Goal: Transaction & Acquisition: Purchase product/service

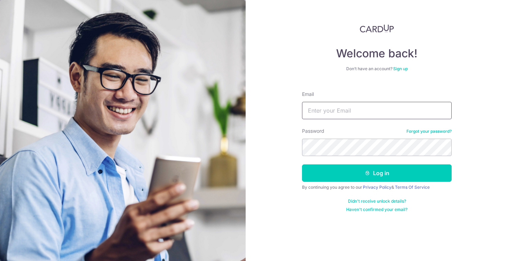
type input "kncw94@gmail.com"
click at [357, 171] on button "Log in" at bounding box center [377, 173] width 150 height 17
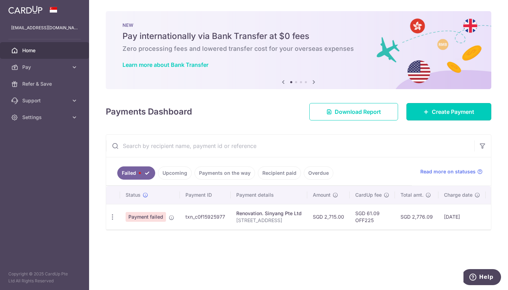
click at [465, 106] on link "Create Payment" at bounding box center [448, 111] width 85 height 17
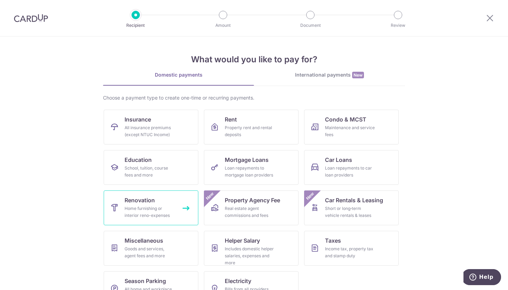
click at [149, 197] on span "Renovation" at bounding box center [140, 200] width 30 height 8
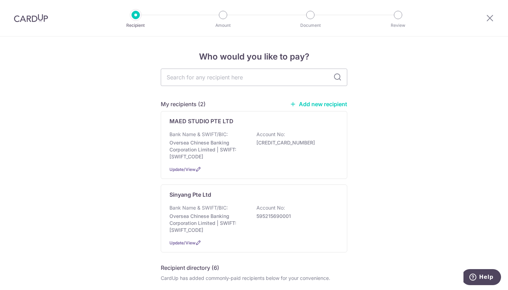
scroll to position [70, 0]
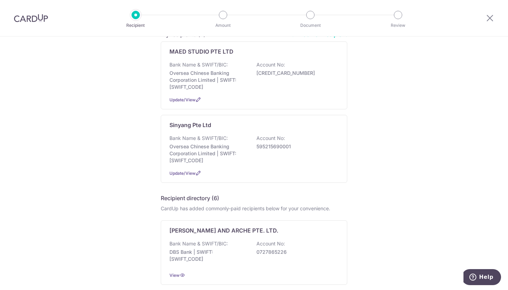
click at [271, 149] on p "595215690001" at bounding box center [295, 146] width 78 height 7
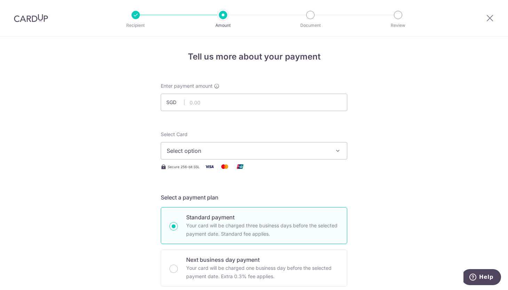
click at [135, 17] on div at bounding box center [135, 15] width 8 height 8
click at [488, 16] on icon at bounding box center [490, 18] width 8 height 9
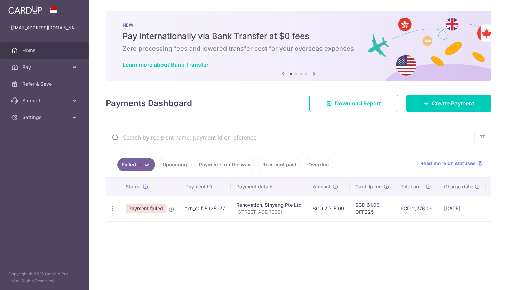
click at [39, 65] on span "Pay" at bounding box center [45, 67] width 46 height 7
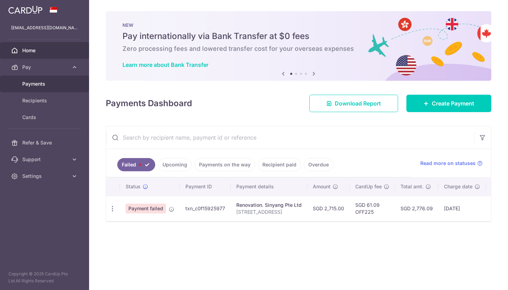
click at [33, 81] on span "Payments" at bounding box center [45, 83] width 46 height 7
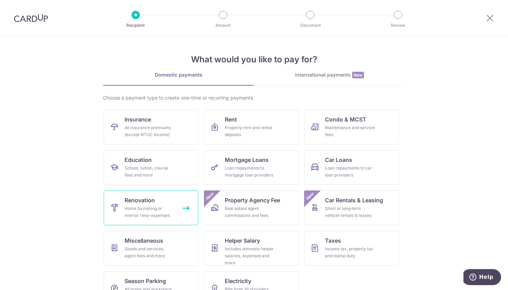
click at [159, 198] on link "Renovation Home furnishing or interior reno-expenses" at bounding box center [151, 207] width 95 height 35
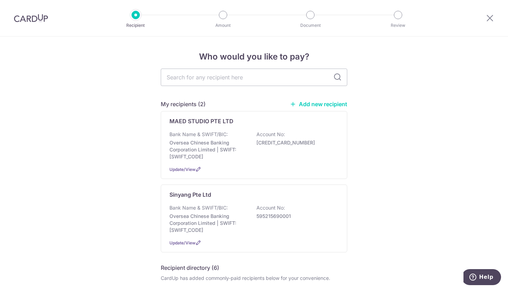
click at [218, 216] on p "Oversea Chinese Banking Corporation Limited | SWIFT: [SWIFT_CODE]" at bounding box center [208, 223] width 78 height 21
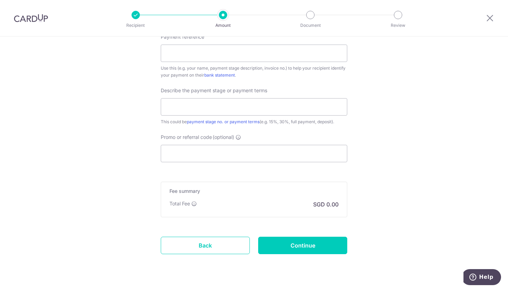
scroll to position [423, 0]
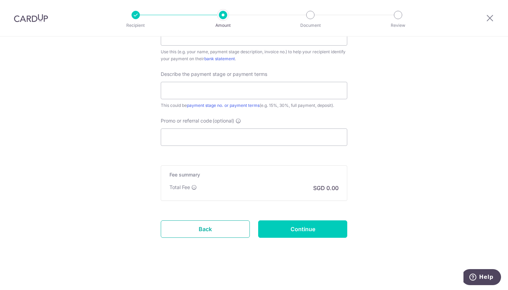
drag, startPoint x: 199, startPoint y: 226, endPoint x: 278, endPoint y: 36, distance: 206.0
click at [199, 226] on link "Back" at bounding box center [205, 228] width 89 height 17
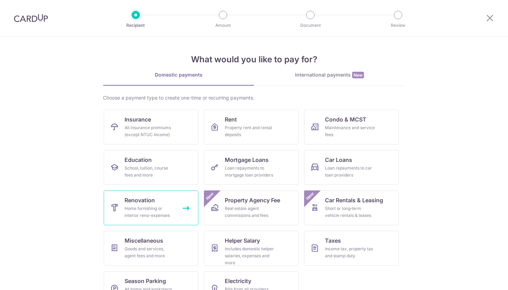
click at [160, 197] on link "Renovation Home furnishing or interior reno-expenses" at bounding box center [151, 207] width 95 height 35
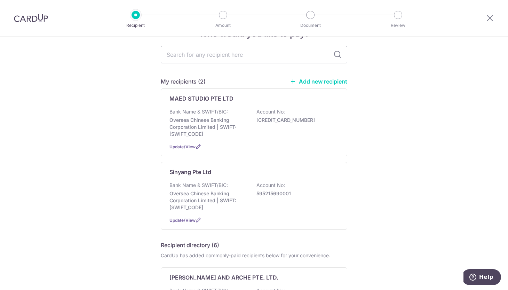
scroll to position [35, 0]
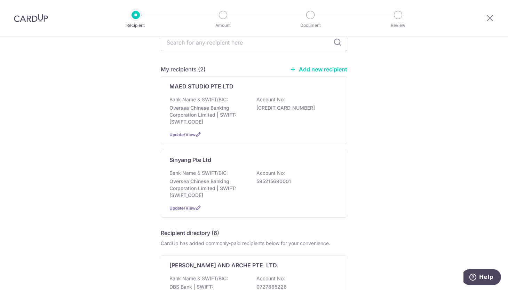
click at [221, 176] on p "Bank Name & SWIFT/BIC:" at bounding box center [198, 172] width 58 height 7
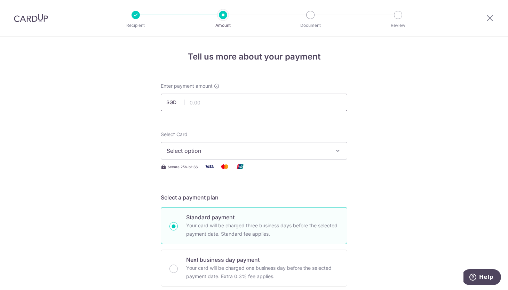
click at [226, 99] on input "text" at bounding box center [254, 102] width 186 height 17
type input "2,715.00"
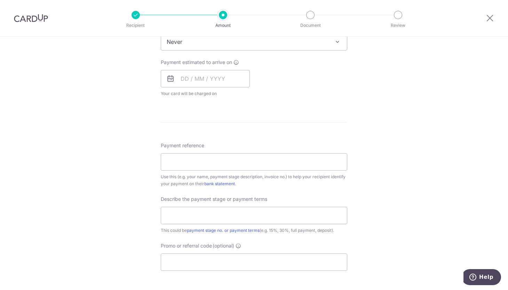
scroll to position [423, 0]
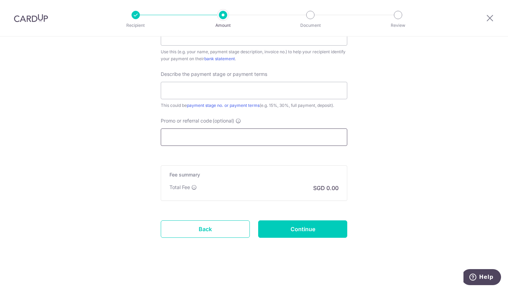
click at [214, 135] on input "Promo or referral code (optional)" at bounding box center [254, 136] width 186 height 17
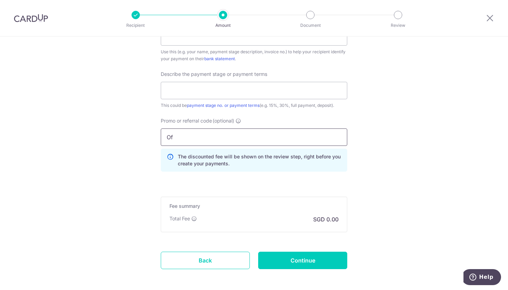
type input "O"
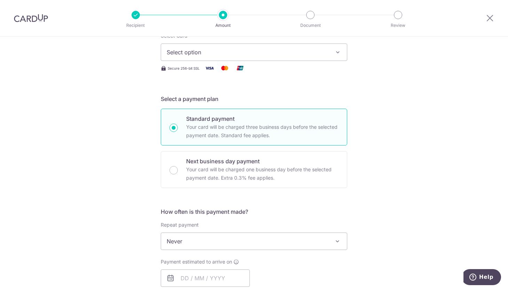
scroll to position [70, 0]
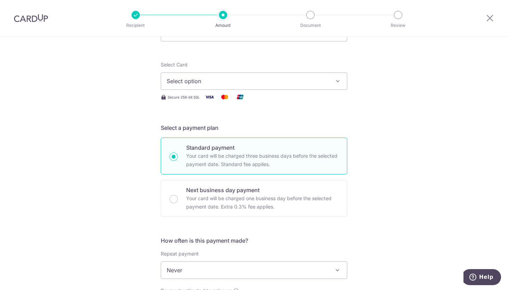
click at [279, 78] on span "Select option" at bounding box center [248, 81] width 162 height 8
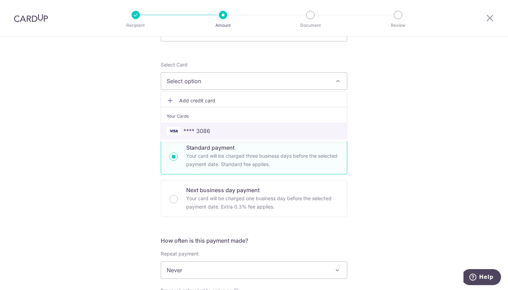
click at [202, 129] on span "**** 3086" at bounding box center [196, 131] width 27 height 8
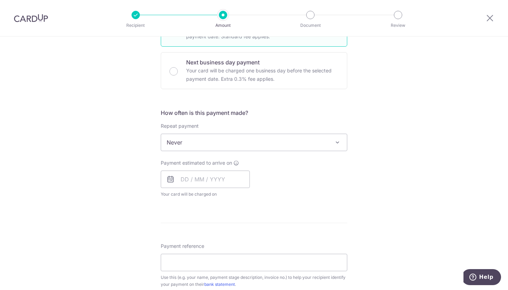
scroll to position [209, 0]
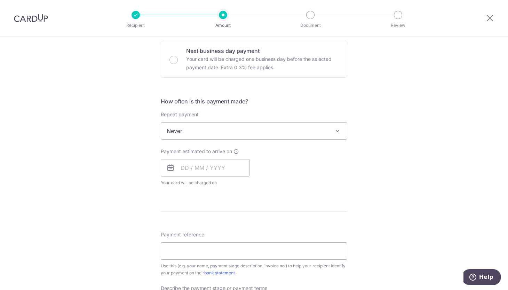
click at [400, 106] on div "Tell us more about your payment Enter payment amount SGD 2,715.00 2715.00 Selec…" at bounding box center [254, 166] width 508 height 676
click at [408, 106] on div "Tell us more about your payment Enter payment amount SGD 2,715.00 2715.00 Selec…" at bounding box center [254, 166] width 508 height 676
click at [201, 170] on input "text" at bounding box center [205, 167] width 89 height 17
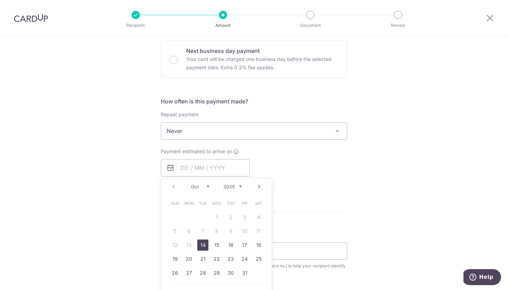
click at [200, 242] on link "14" at bounding box center [202, 244] width 11 height 11
type input "[DATE]"
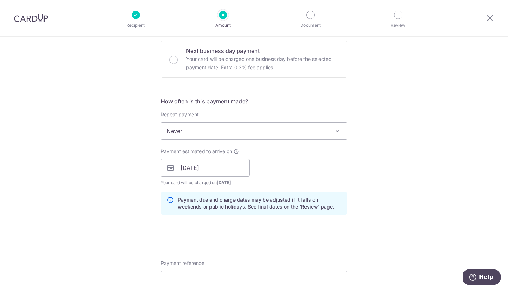
drag, startPoint x: 407, startPoint y: 179, endPoint x: 390, endPoint y: 184, distance: 17.7
click at [407, 179] on div "Tell us more about your payment Enter payment amount SGD 2,715.00 2715.00 Selec…" at bounding box center [254, 180] width 508 height 704
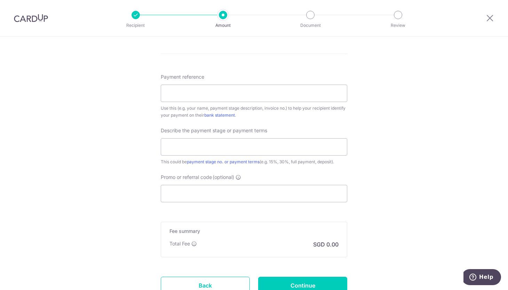
scroll to position [348, 0]
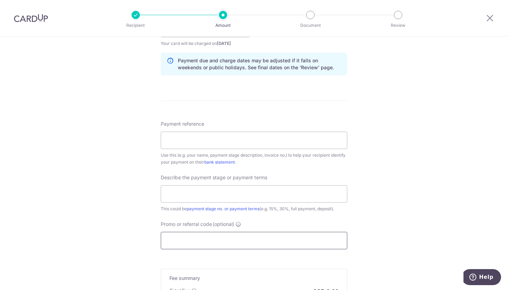
click at [228, 238] on input "Promo or referral code (optional)" at bounding box center [254, 240] width 186 height 17
paste input "OFF225"
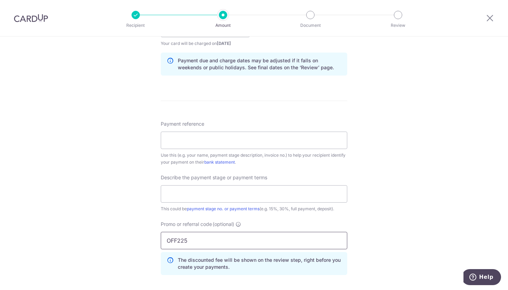
type input "OFF225"
drag, startPoint x: 429, startPoint y: 187, endPoint x: 424, endPoint y: 148, distance: 39.3
click at [429, 186] on div "Tell us more about your payment Enter payment amount SGD 2,715.00 2715.00 Selec…" at bounding box center [254, 57] width 508 height 736
click at [215, 193] on input "text" at bounding box center [254, 193] width 186 height 17
type input "Balance"
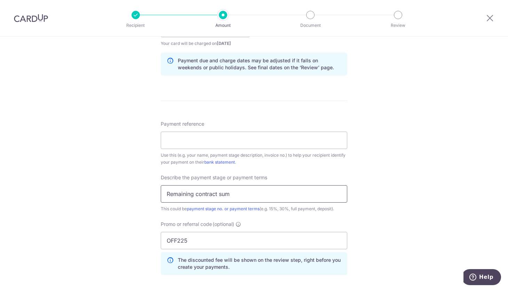
type input "Remaining contract sum"
click at [216, 131] on div "Payment reference Use this (e.g. your name, payment stage description, invoice …" at bounding box center [254, 142] width 186 height 45
click at [214, 138] on input "Payment reference" at bounding box center [254, 139] width 186 height 17
type input "("
type input "Remain"
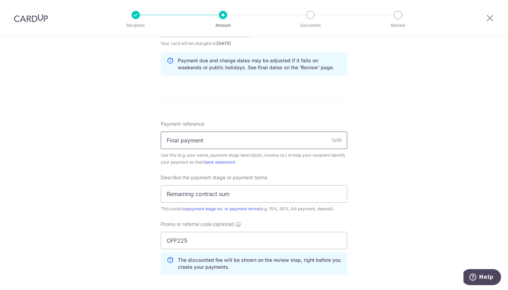
drag, startPoint x: 257, startPoint y: 141, endPoint x: 96, endPoint y: 135, distance: 161.5
click at [96, 135] on div "Tell us more about your payment Enter payment amount SGD 2,715.00 2715.00 Selec…" at bounding box center [254, 57] width 508 height 736
type input "Blk 28 Bayshore 07-05"
click at [412, 126] on div "Tell us more about your payment Enter payment amount SGD 2,715.00 2715.00 Selec…" at bounding box center [254, 57] width 508 height 736
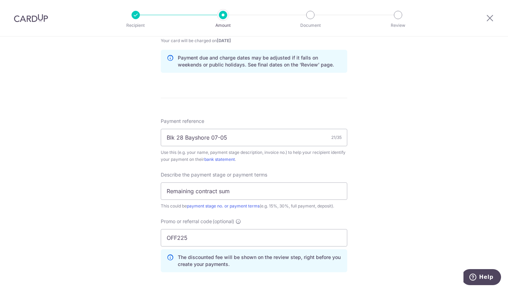
scroll to position [482, 0]
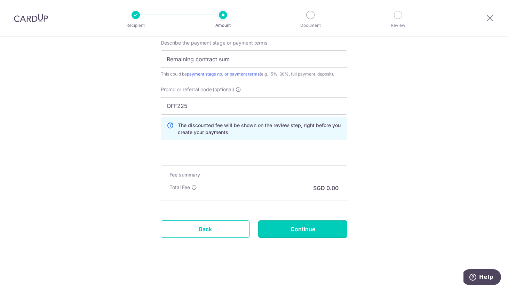
click at [335, 226] on input "Continue" at bounding box center [302, 228] width 89 height 17
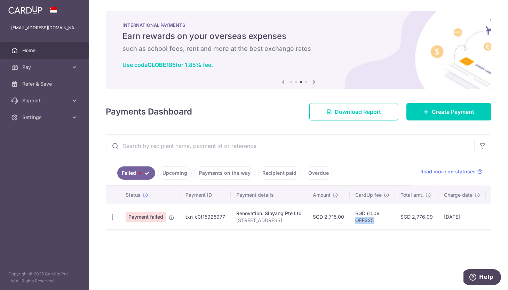
drag, startPoint x: 354, startPoint y: 220, endPoint x: 372, endPoint y: 220, distance: 17.0
click at [372, 220] on td "SGD 61.09 OFF225" at bounding box center [372, 216] width 45 height 25
copy td "OFF225"
click at [401, 220] on td "SGD 2,776.09" at bounding box center [416, 216] width 43 height 25
drag, startPoint x: 390, startPoint y: 229, endPoint x: 397, endPoint y: 229, distance: 7.3
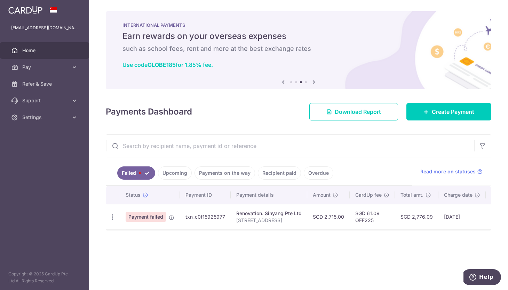
click at [397, 229] on tr "Upload doc Payment failed txn_c0f15925977 Renovation. Sinyang Pte Ltd 28 Baysho…" at bounding box center [342, 216] width 472 height 25
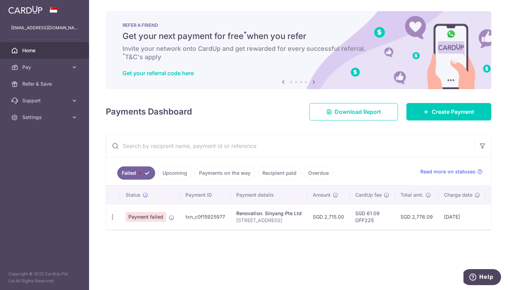
click at [257, 101] on div "Payments Dashboard Download Report Create Payment" at bounding box center [298, 110] width 385 height 20
click at [178, 176] on link "Upcoming" at bounding box center [175, 172] width 34 height 13
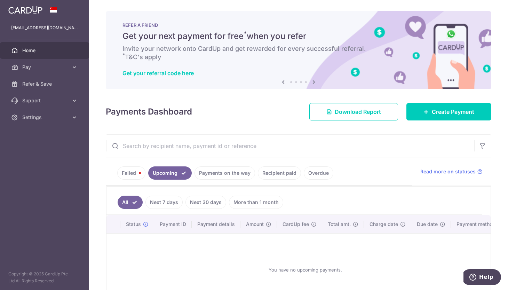
click at [227, 170] on link "Payments on the way" at bounding box center [224, 172] width 61 height 13
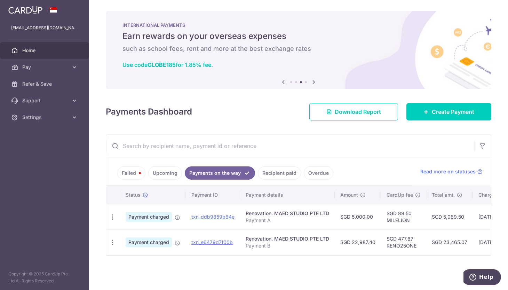
click at [169, 176] on link "Upcoming" at bounding box center [165, 172] width 34 height 13
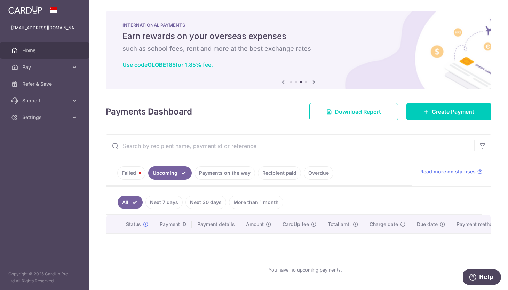
click at [276, 172] on link "Recipient paid" at bounding box center [279, 172] width 43 height 13
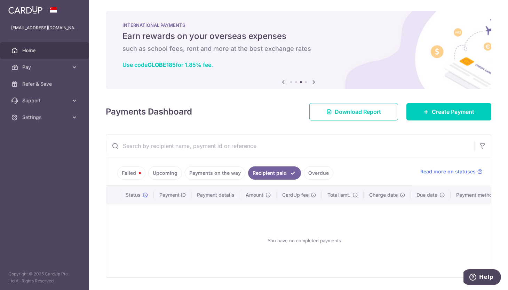
click at [318, 171] on link "Overdue" at bounding box center [319, 172] width 30 height 13
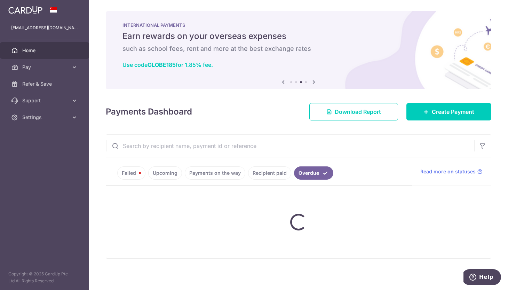
click at [132, 173] on ul "Failed Upcoming Payments on the way Recipient paid Overdue" at bounding box center [259, 171] width 306 height 28
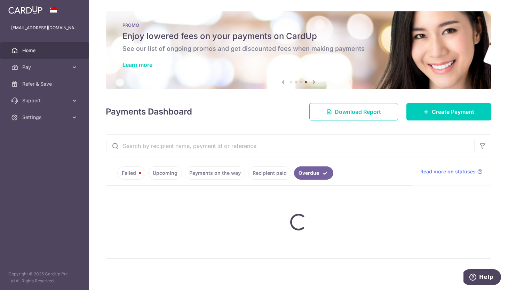
click at [212, 176] on ul "Failed Upcoming Payments on the way Recipient paid Overdue" at bounding box center [259, 171] width 306 height 28
click at [218, 172] on ul "Failed Upcoming Payments on the way Recipient paid Overdue" at bounding box center [259, 171] width 306 height 28
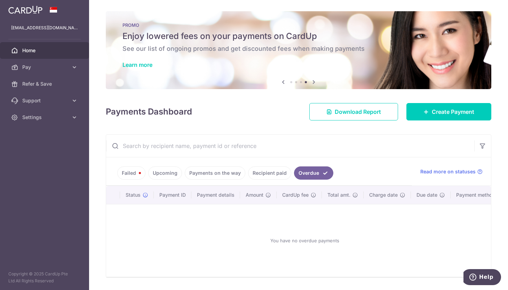
click at [222, 171] on link "Payments on the way" at bounding box center [215, 172] width 61 height 13
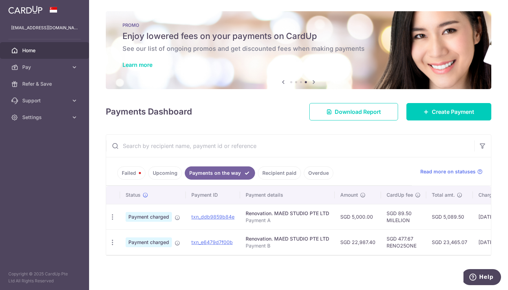
click at [174, 178] on link "Upcoming" at bounding box center [165, 172] width 34 height 13
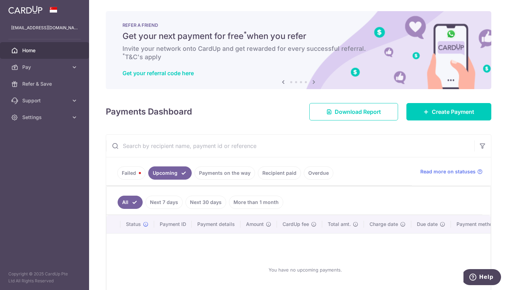
click at [224, 123] on div "× Pause Schedule Pause all future payments in this series Pause just this one p…" at bounding box center [298, 145] width 419 height 290
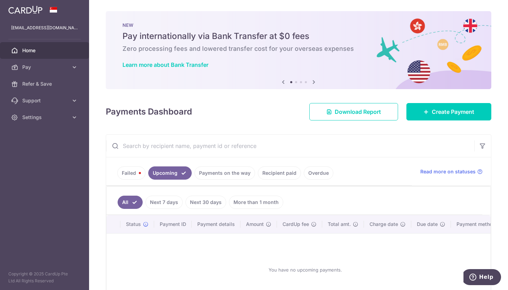
click at [38, 67] on span "Pay" at bounding box center [45, 67] width 46 height 7
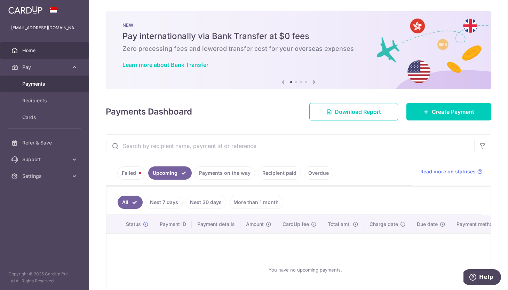
click at [40, 81] on span "Payments" at bounding box center [45, 83] width 46 height 7
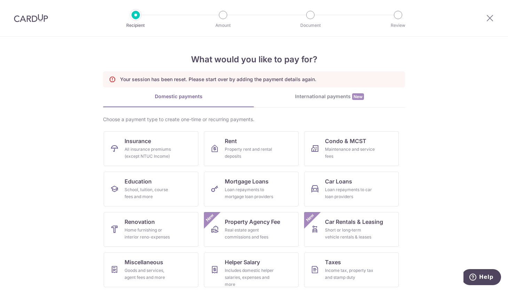
click at [55, 185] on section "What would you like to pay for? Your session has been reset. Please start over …" at bounding box center [254, 163] width 508 height 253
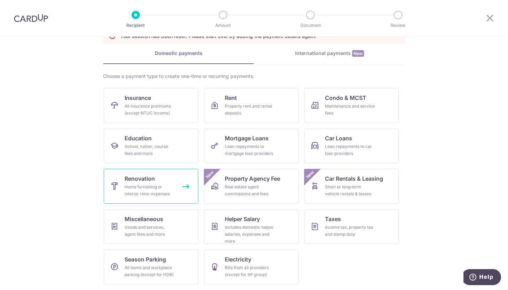
click at [148, 191] on div "Home furnishing or interior reno-expenses" at bounding box center [150, 190] width 50 height 14
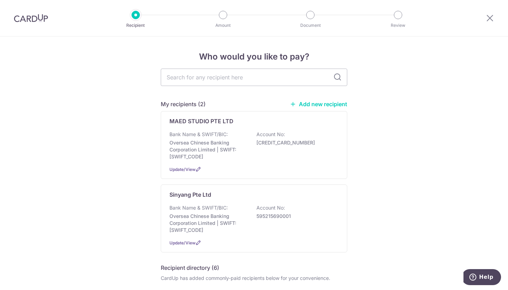
click at [249, 207] on div "Bank Name & SWIFT/BIC: Oversea Chinese Banking Corporation Limited | SWIFT: [SW…" at bounding box center [253, 218] width 169 height 29
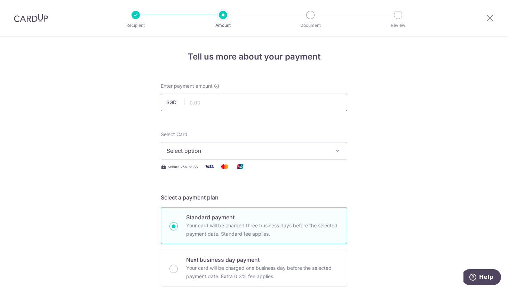
click at [243, 104] on input "text" at bounding box center [254, 102] width 186 height 17
drag, startPoint x: 231, startPoint y: 95, endPoint x: 228, endPoint y: 98, distance: 4.7
click at [231, 95] on input "text" at bounding box center [254, 102] width 186 height 17
click at [224, 103] on input "text" at bounding box center [254, 102] width 186 height 17
type input "2,715.00"
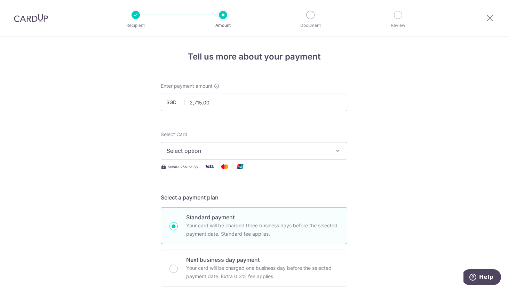
click at [263, 154] on span "Select option" at bounding box center [248, 150] width 162 height 8
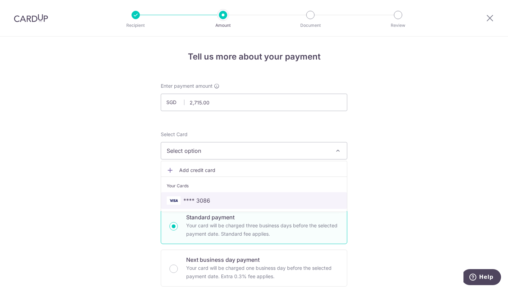
click at [221, 196] on span "**** 3086" at bounding box center [254, 200] width 175 height 8
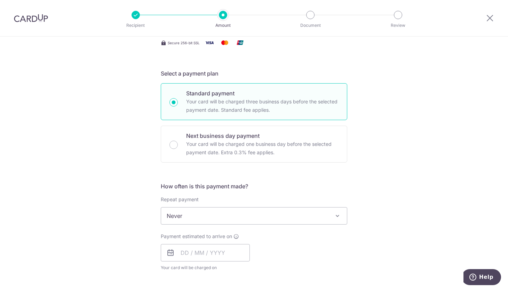
scroll to position [174, 0]
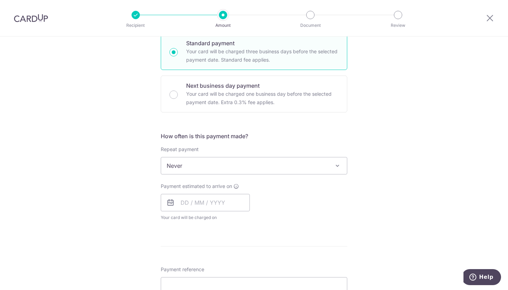
click at [265, 166] on span "Never" at bounding box center [254, 165] width 186 height 17
click at [436, 143] on div "Tell us more about your payment Enter payment amount SGD 2,715.00 2715.00 Selec…" at bounding box center [254, 201] width 508 height 676
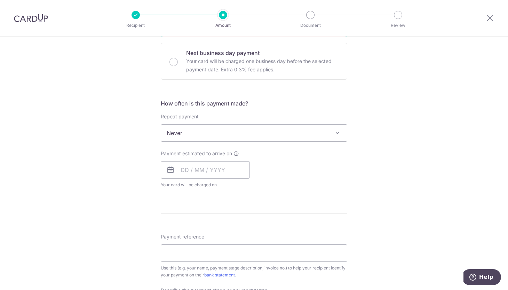
scroll to position [244, 0]
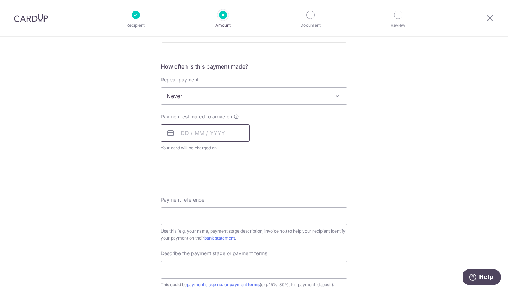
click at [194, 130] on input "text" at bounding box center [205, 132] width 89 height 17
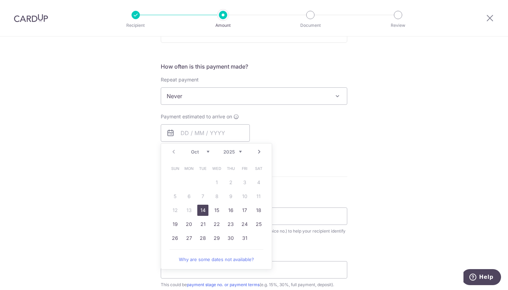
click at [199, 210] on link "14" at bounding box center [202, 210] width 11 height 11
type input "14/10/2025"
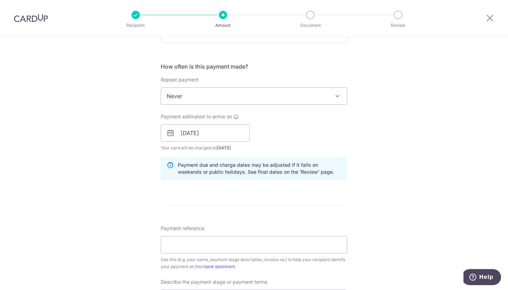
click at [409, 176] on div "Tell us more about your payment Enter payment amount SGD 2,715.00 2715.00 Selec…" at bounding box center [254, 145] width 508 height 704
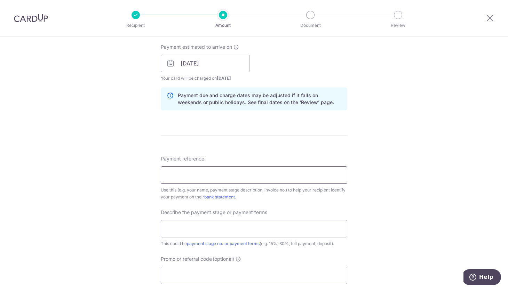
click at [250, 180] on input "Payment reference" at bounding box center [254, 174] width 186 height 17
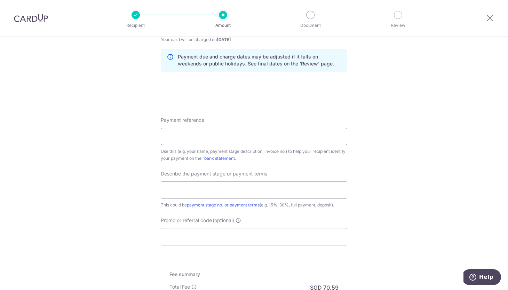
scroll to position [417, 0]
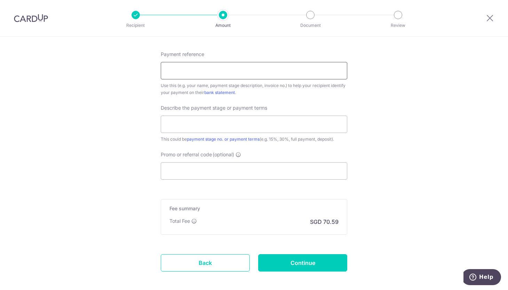
type input "[STREET_ADDRESS]"
click at [253, 127] on input "text" at bounding box center [254, 123] width 186 height 17
type input "Remaining contract sum"
click at [245, 130] on input "Remaining contract sum" at bounding box center [254, 123] width 186 height 17
click at [257, 126] on input "Remaining contract sum" at bounding box center [254, 123] width 186 height 17
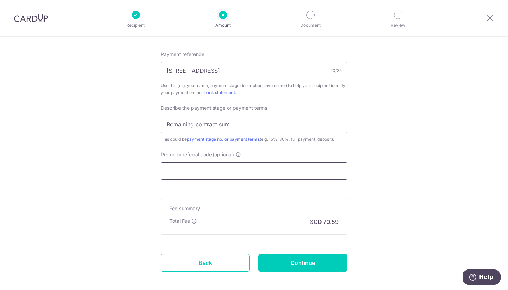
click at [269, 171] on input "Promo or referral code (optional)" at bounding box center [254, 170] width 186 height 17
paste input "OFF225"
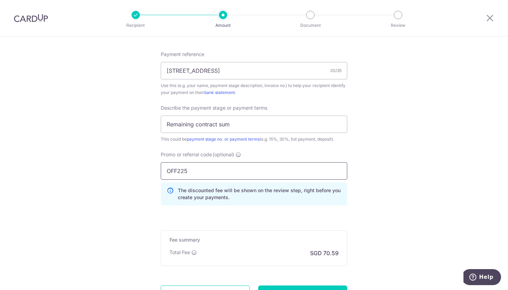
type input "OFF225"
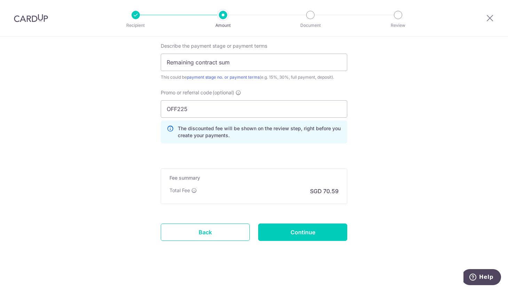
scroll to position [482, 0]
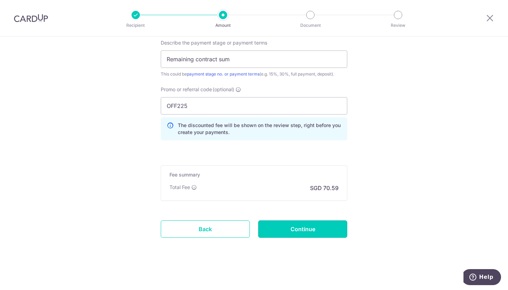
click at [321, 226] on input "Continue" at bounding box center [302, 228] width 89 height 17
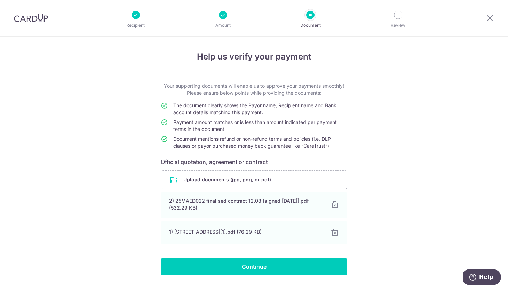
click at [422, 152] on div "Help us verify your payment Your supporting documents will enable us to approve…" at bounding box center [254, 172] width 508 height 271
click at [444, 199] on div "Help us verify your payment Your supporting documents will enable us to approve…" at bounding box center [254, 172] width 508 height 271
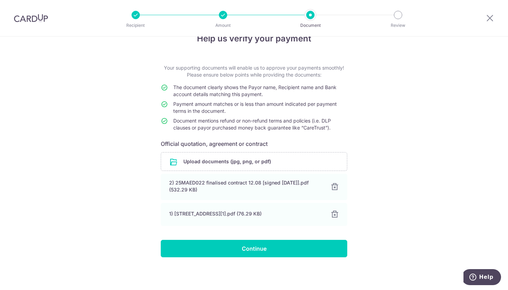
scroll to position [18, 0]
click at [289, 248] on input "Continue" at bounding box center [254, 248] width 186 height 17
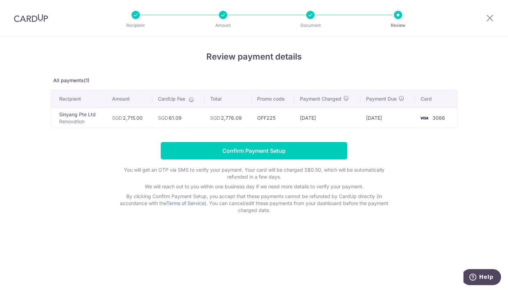
click at [469, 144] on div "Review payment details All payments(1) Recipient Amount CardUp Fee Total Promo …" at bounding box center [254, 163] width 508 height 253
drag, startPoint x: 461, startPoint y: 171, endPoint x: 444, endPoint y: 168, distance: 17.8
click at [461, 171] on div "Review payment details All payments(1) Recipient Amount CardUp Fee Total Promo …" at bounding box center [254, 163] width 508 height 253
click at [243, 150] on input "Confirm Payment Setup" at bounding box center [254, 150] width 186 height 17
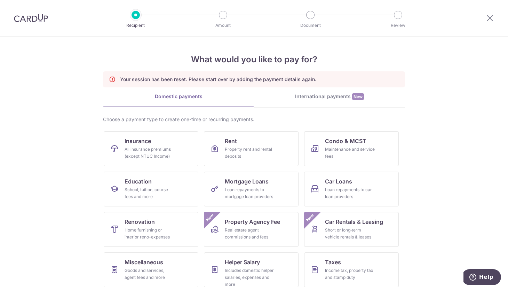
click at [426, 91] on section "What would you like to pay for? Your session has been reset. Please start over …" at bounding box center [254, 163] width 508 height 253
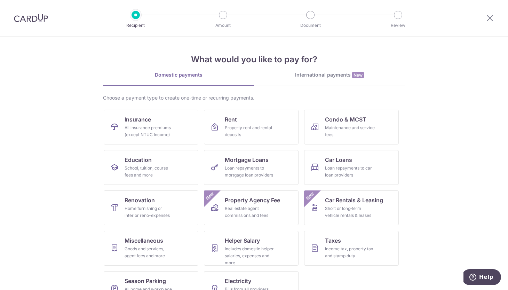
click at [25, 17] on img at bounding box center [31, 18] width 34 height 8
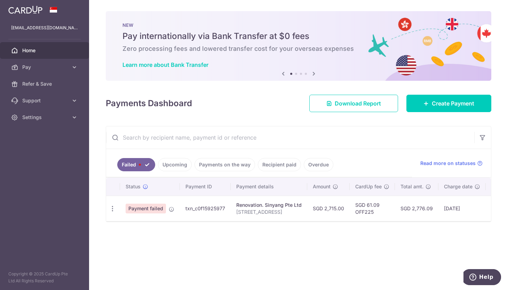
click at [184, 168] on link "Upcoming" at bounding box center [175, 164] width 34 height 13
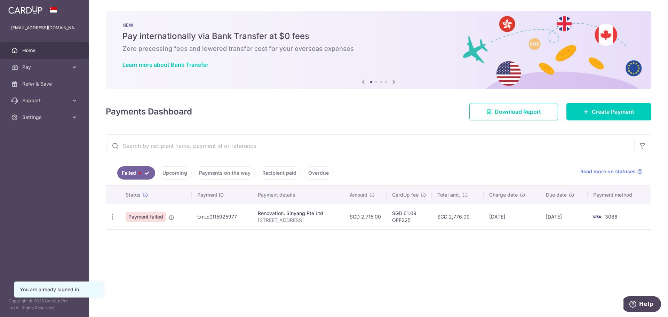
click at [267, 241] on div "× Pause Schedule Pause all future payments in this series Pause just this one p…" at bounding box center [378, 158] width 579 height 317
click at [424, 257] on div "× Pause Schedule Pause all future payments in this series Pause just this one p…" at bounding box center [378, 158] width 579 height 317
click at [177, 171] on link "Upcoming" at bounding box center [175, 172] width 34 height 13
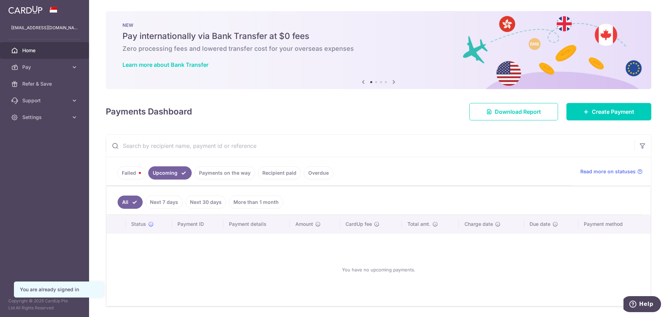
click at [214, 175] on link "Payments on the way" at bounding box center [224, 172] width 61 height 13
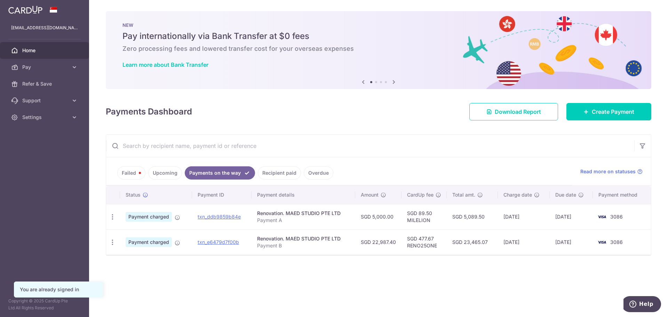
click at [342, 85] on img at bounding box center [378, 50] width 545 height 78
click at [53, 65] on span "Pay" at bounding box center [45, 67] width 46 height 7
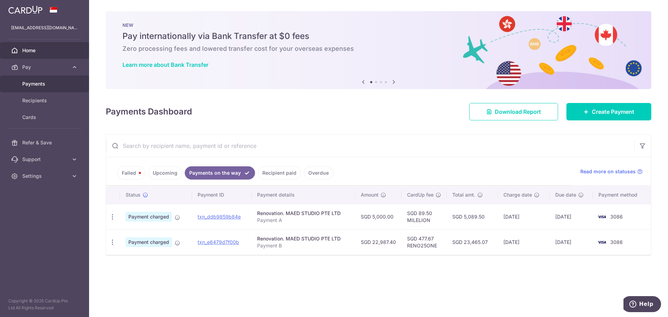
click at [33, 85] on span "Payments" at bounding box center [45, 83] width 46 height 7
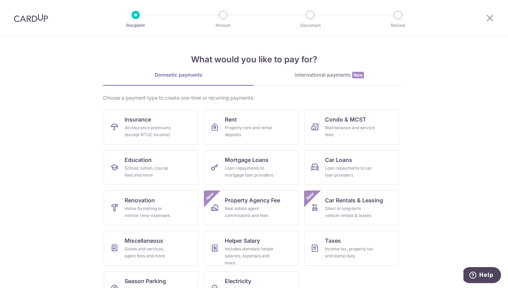
click at [35, 17] on img at bounding box center [31, 18] width 34 height 8
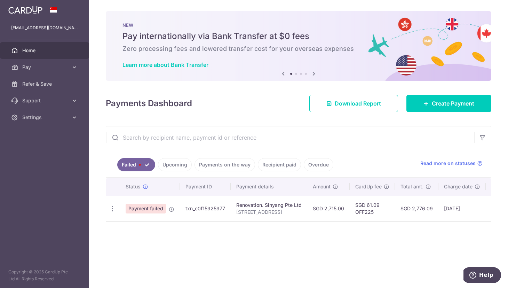
click at [110, 205] on icon "button" at bounding box center [112, 208] width 7 height 7
click at [350, 267] on div "× Pause Schedule Pause all future payments in this series Pause just this one p…" at bounding box center [298, 144] width 419 height 288
